Goal: Transaction & Acquisition: Purchase product/service

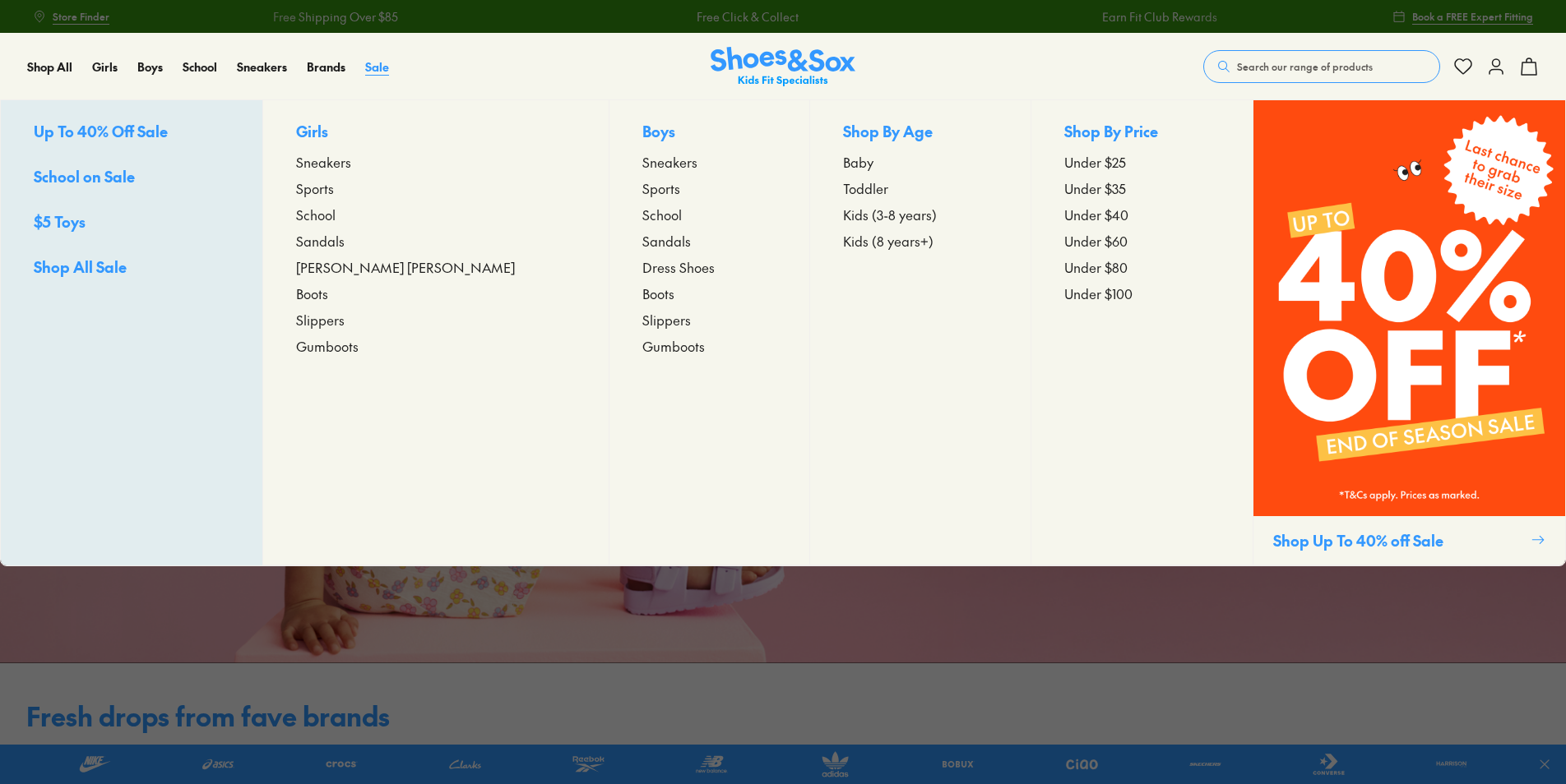
click at [386, 67] on span "Sale" at bounding box center [376, 65] width 24 height 16
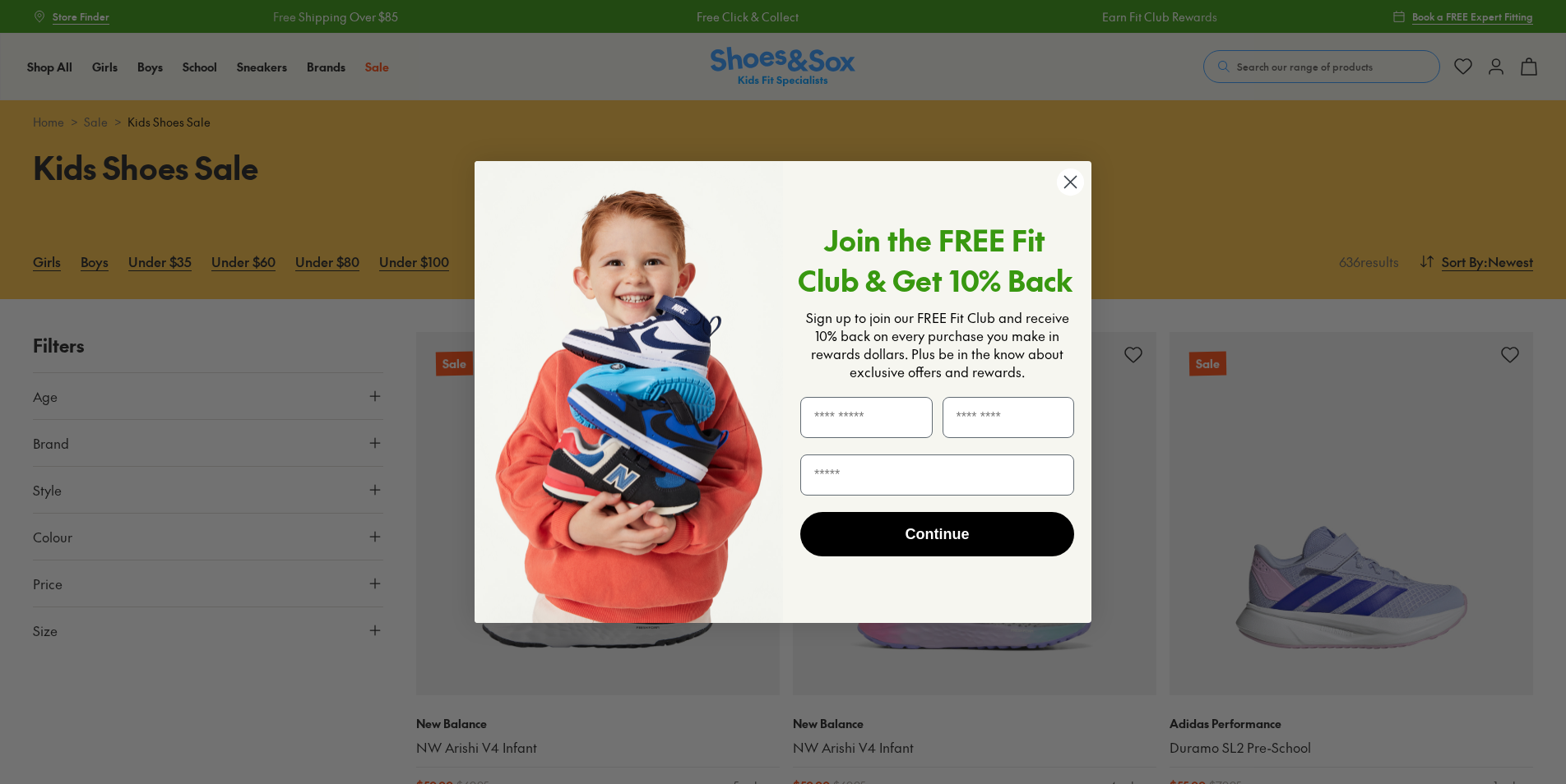
click at [1063, 182] on circle "Close dialog" at bounding box center [1070, 182] width 28 height 28
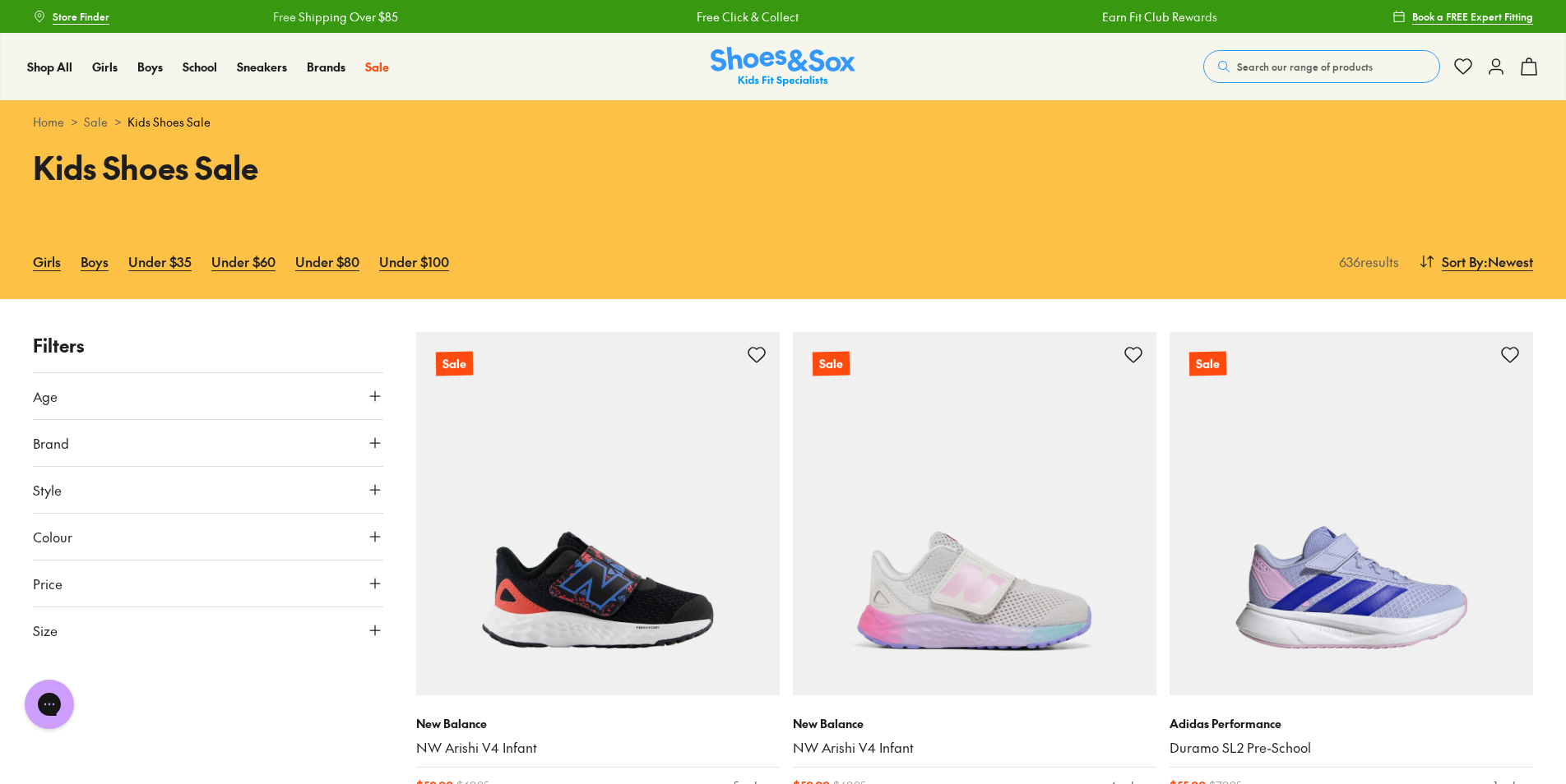
click at [150, 396] on button "Age" at bounding box center [208, 396] width 350 height 46
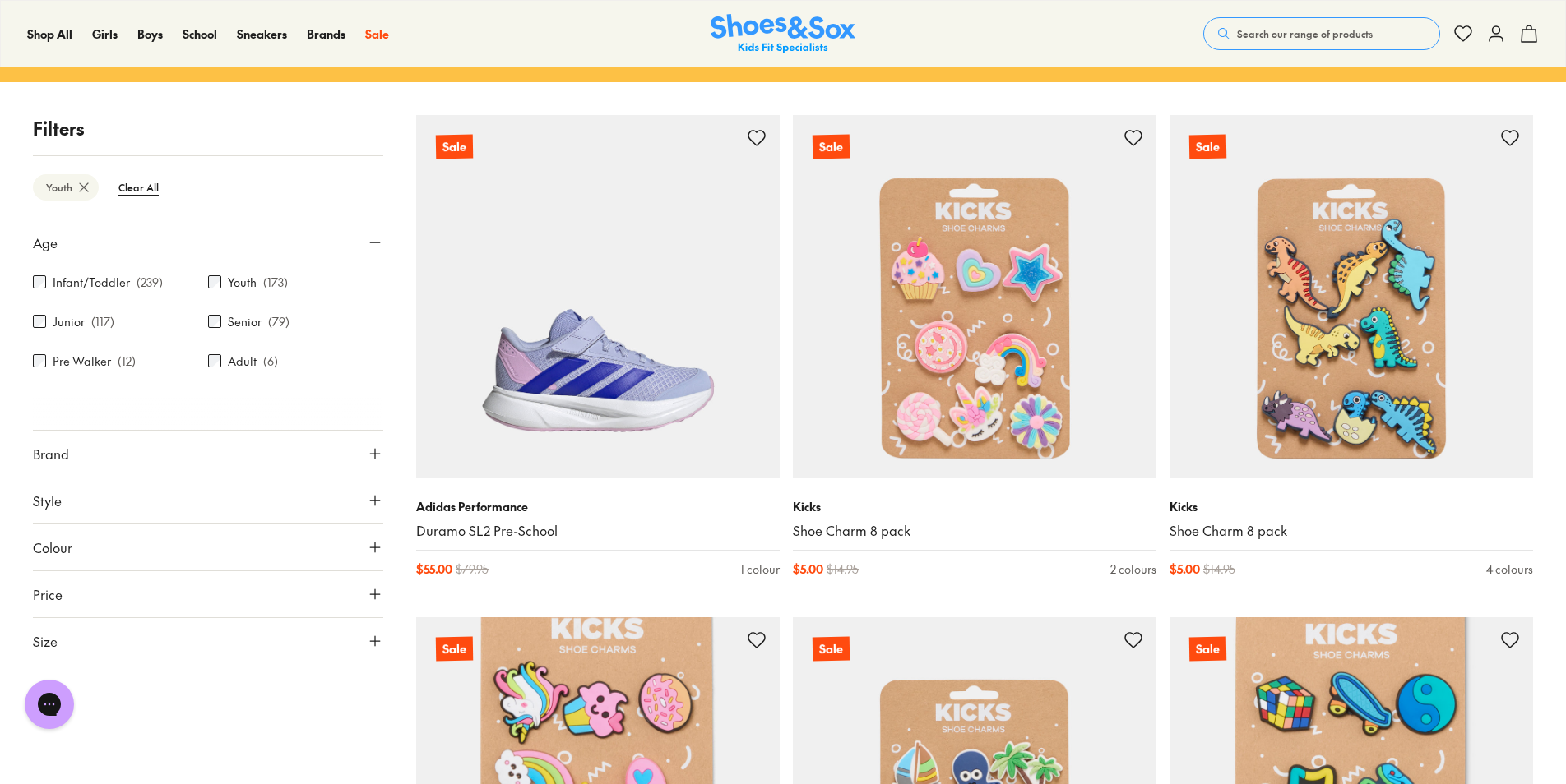
click at [262, 637] on button "Size" at bounding box center [208, 641] width 350 height 46
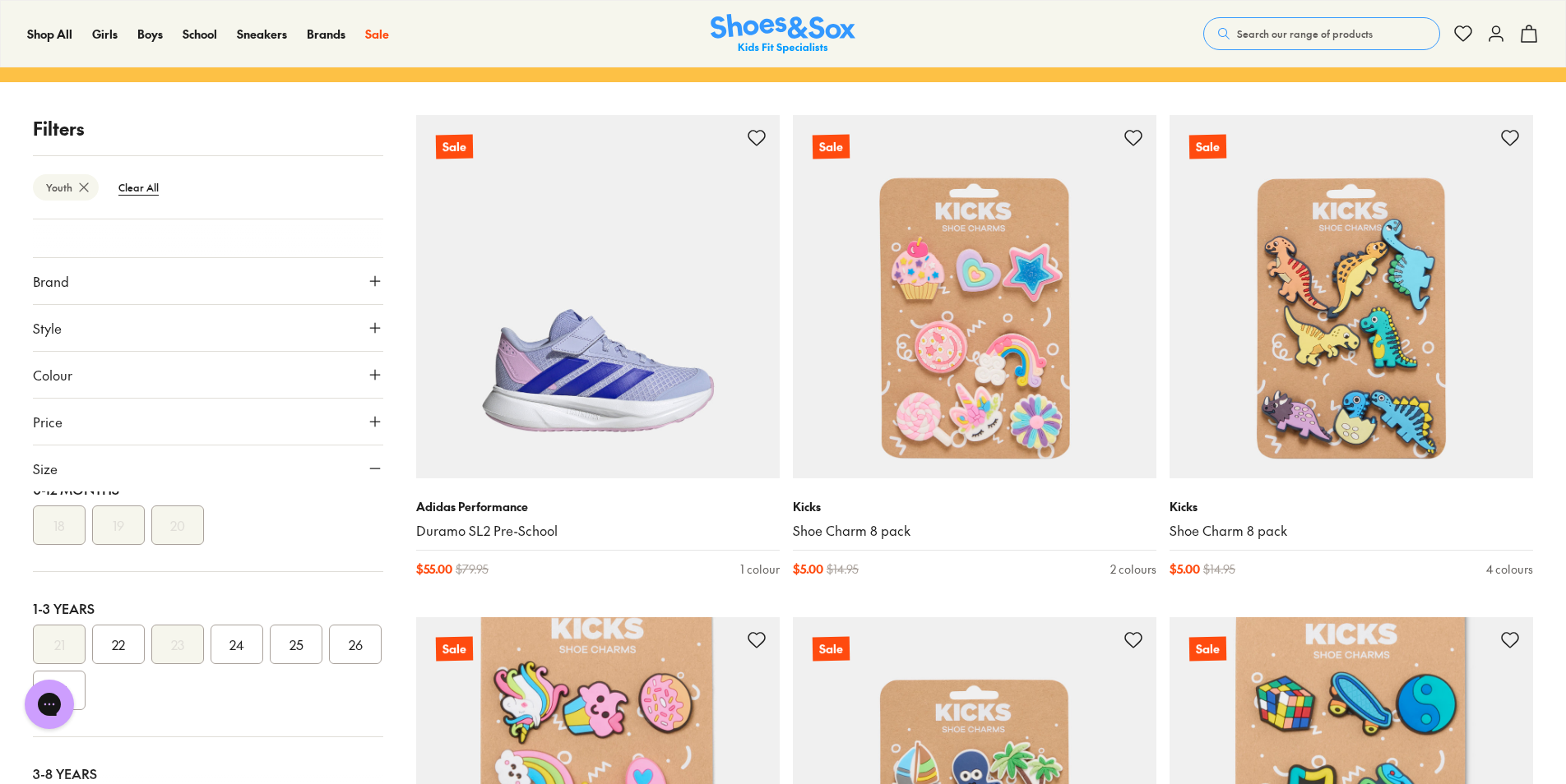
scroll to position [0, 0]
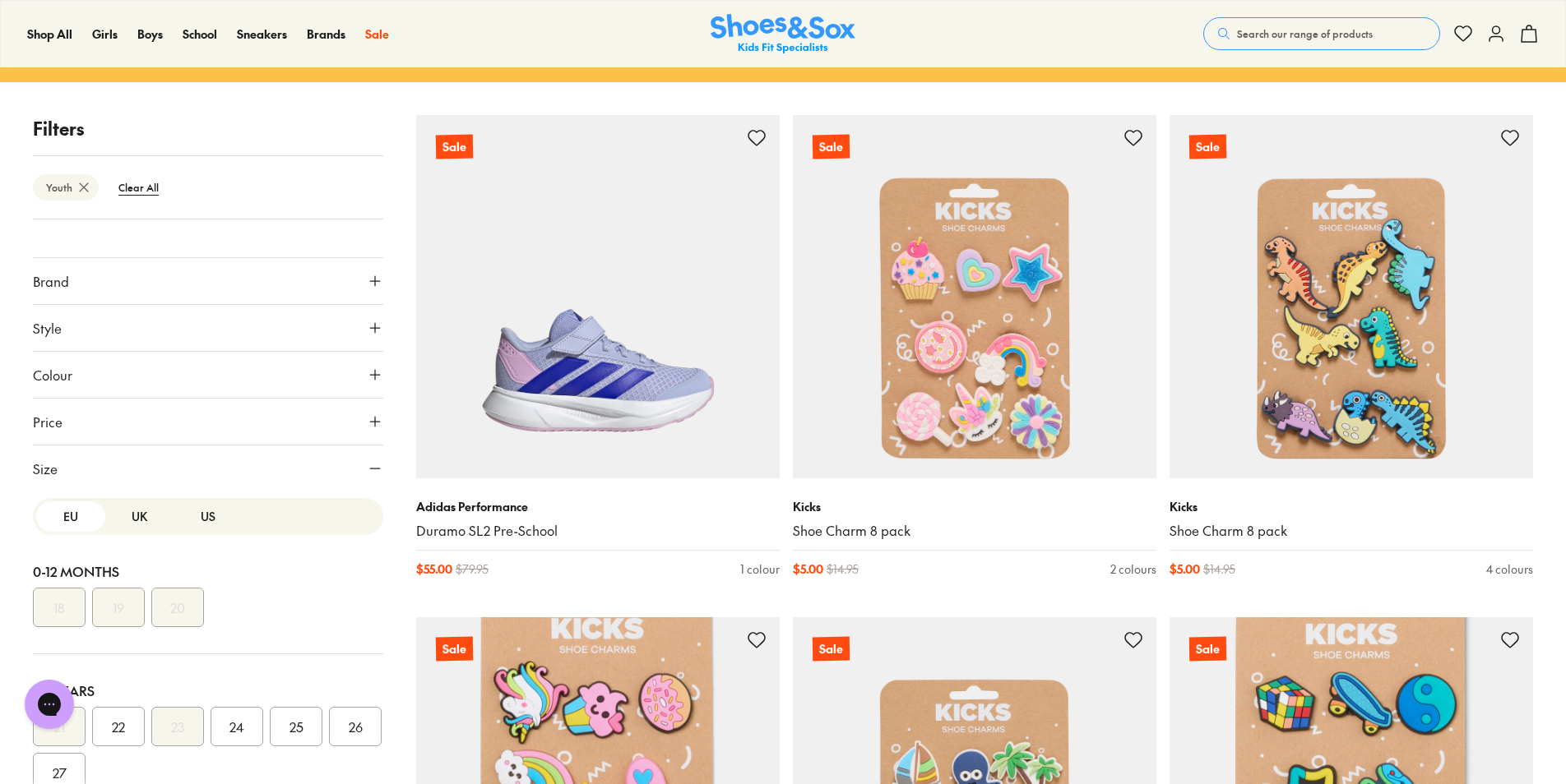
click at [197, 513] on button "US" at bounding box center [208, 516] width 69 height 30
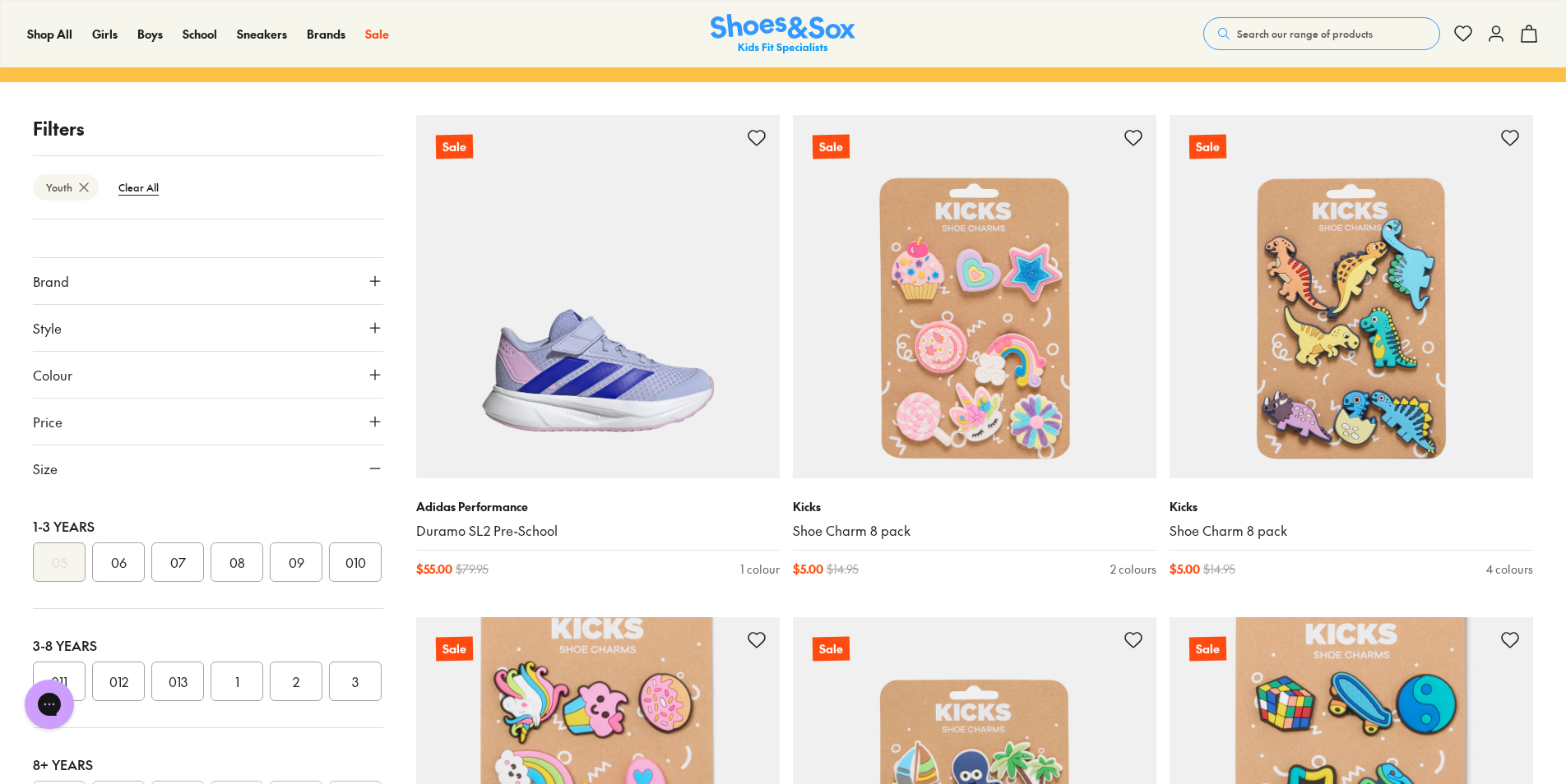
scroll to position [247, 0]
click at [238, 619] on button "1" at bounding box center [236, 599] width 52 height 40
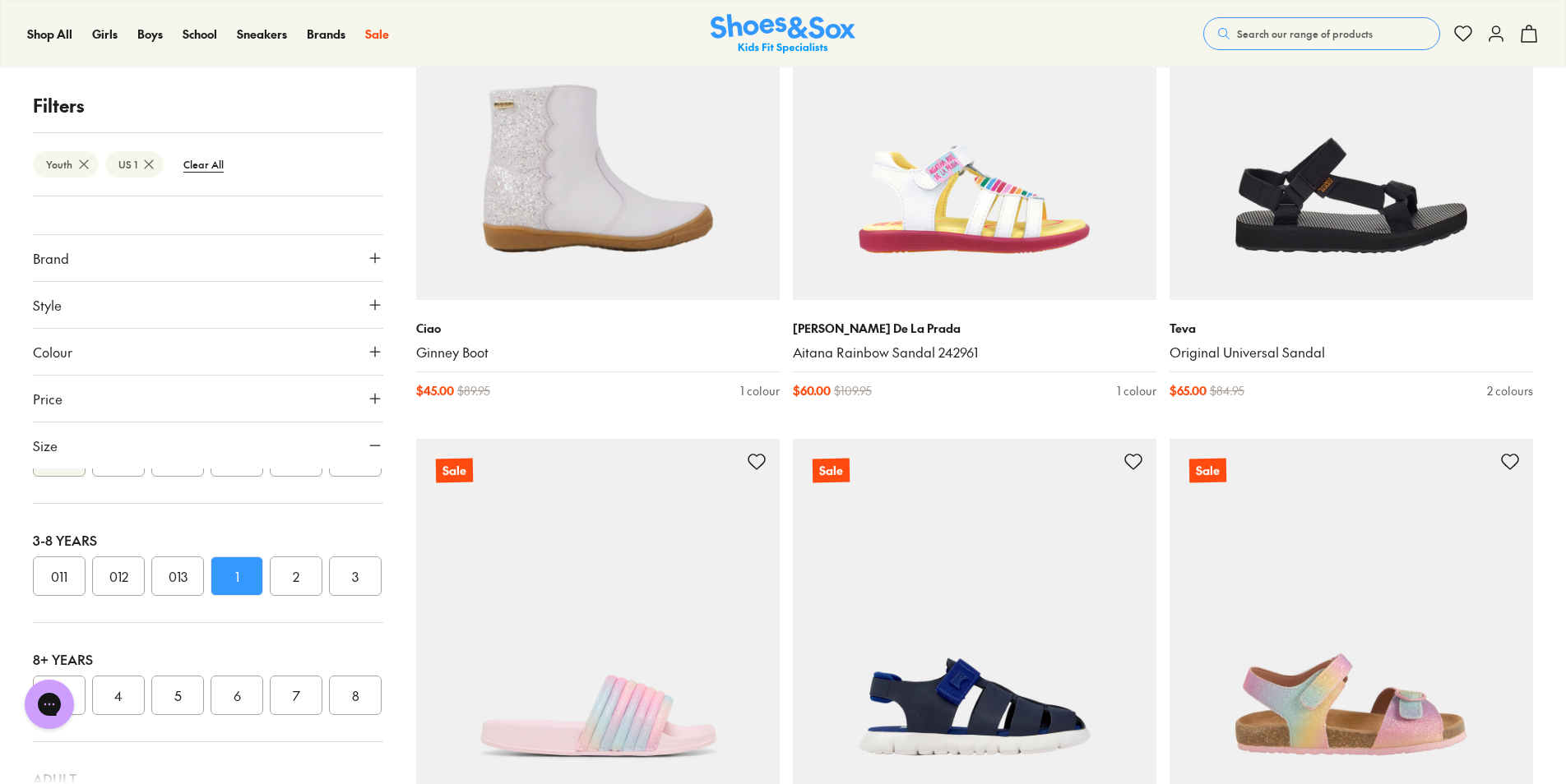
scroll to position [8712, 0]
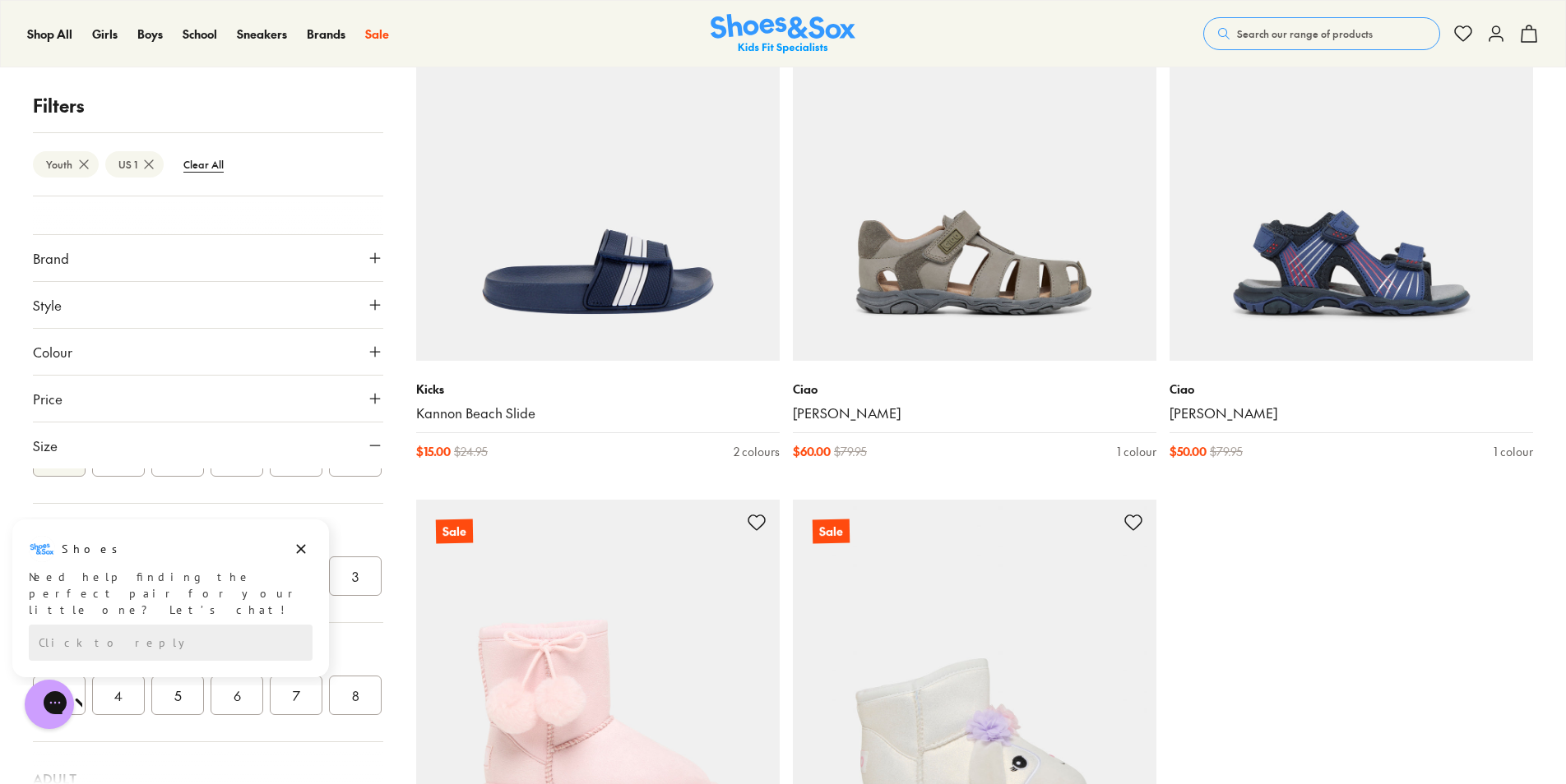
scroll to position [10849, 0]
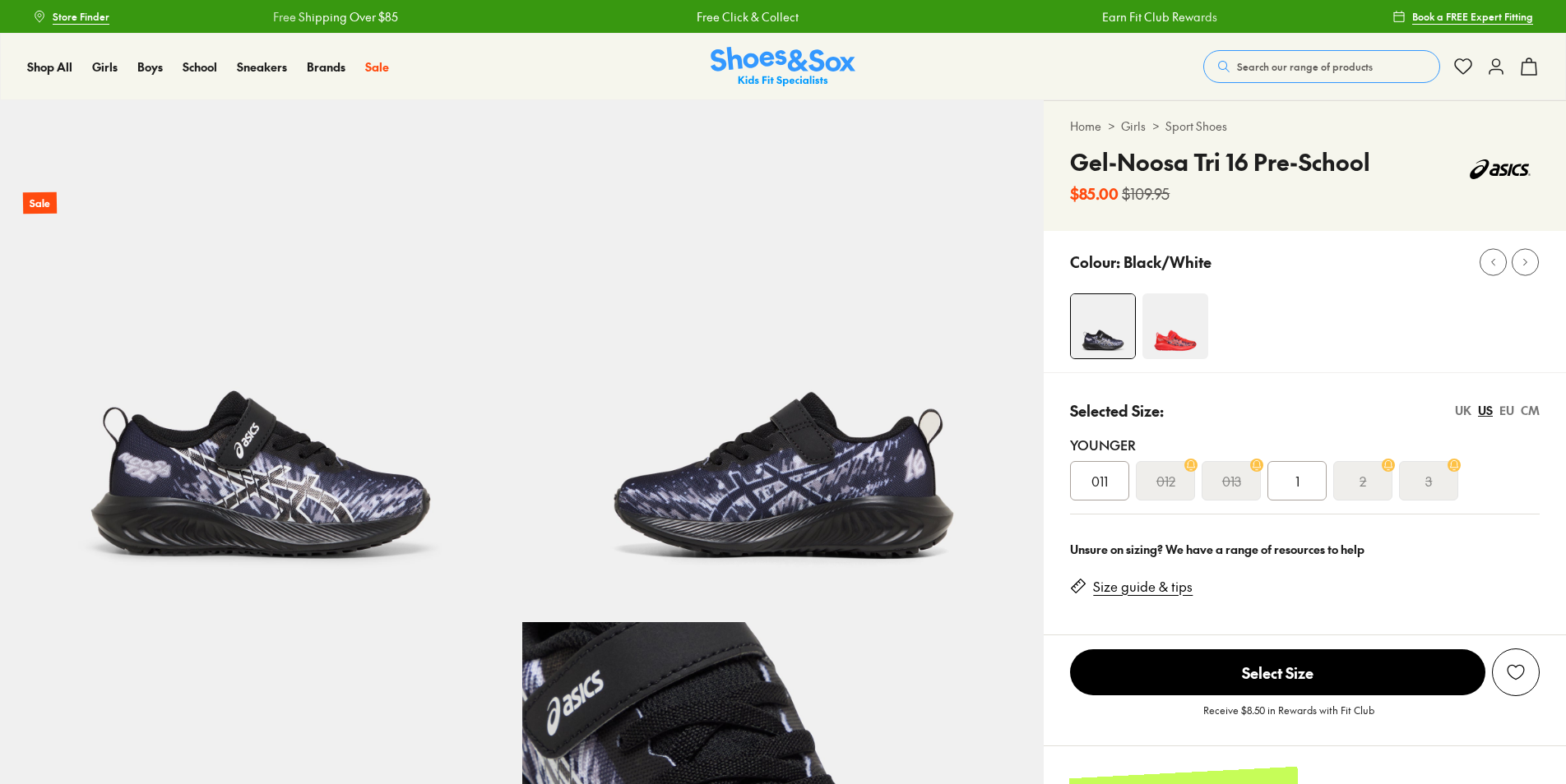
select select "*"
